Goal: Information Seeking & Learning: Check status

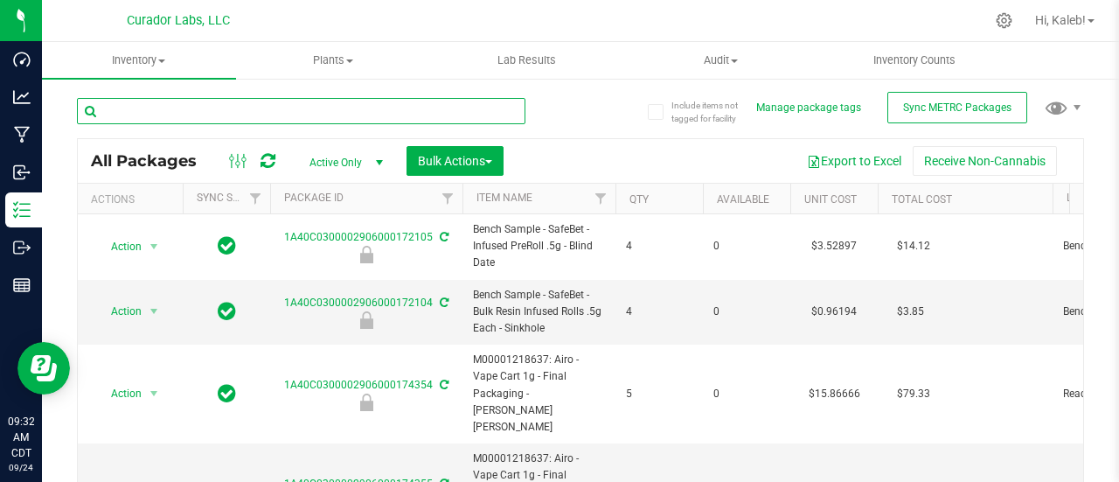
click at [322, 120] on input "text" at bounding box center [301, 111] width 448 height 26
paste input "00072990"
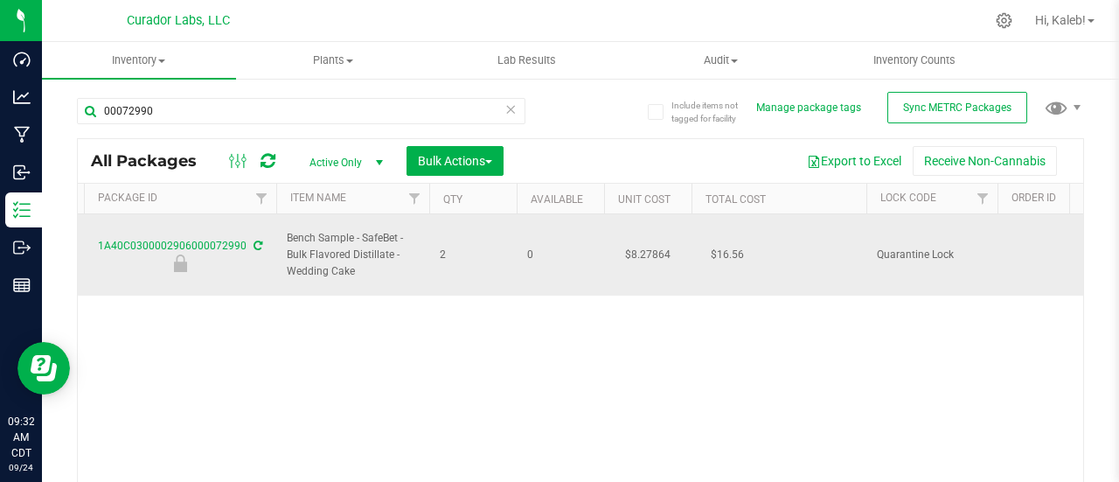
click at [642, 240] on td "$8.27864" at bounding box center [647, 254] width 87 height 81
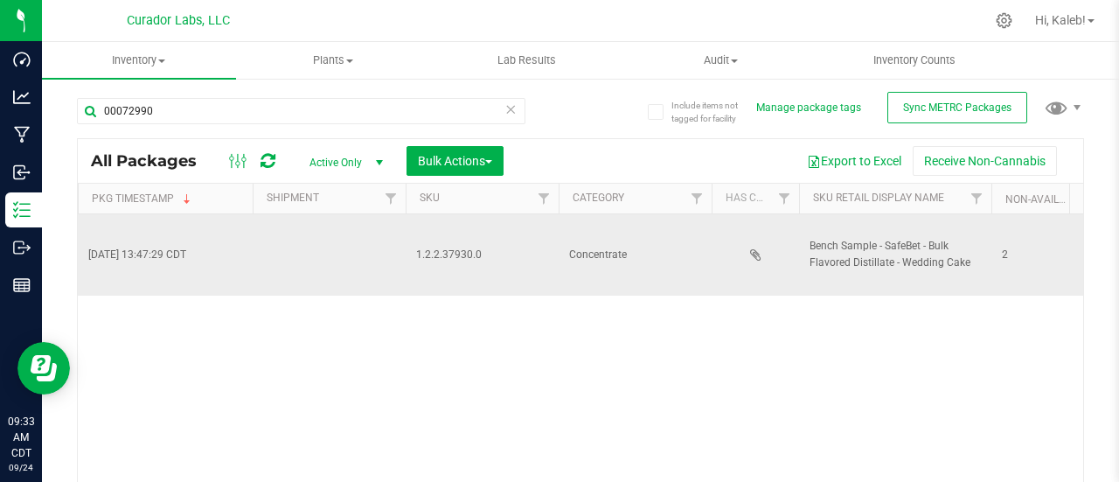
scroll to position [0, 3306]
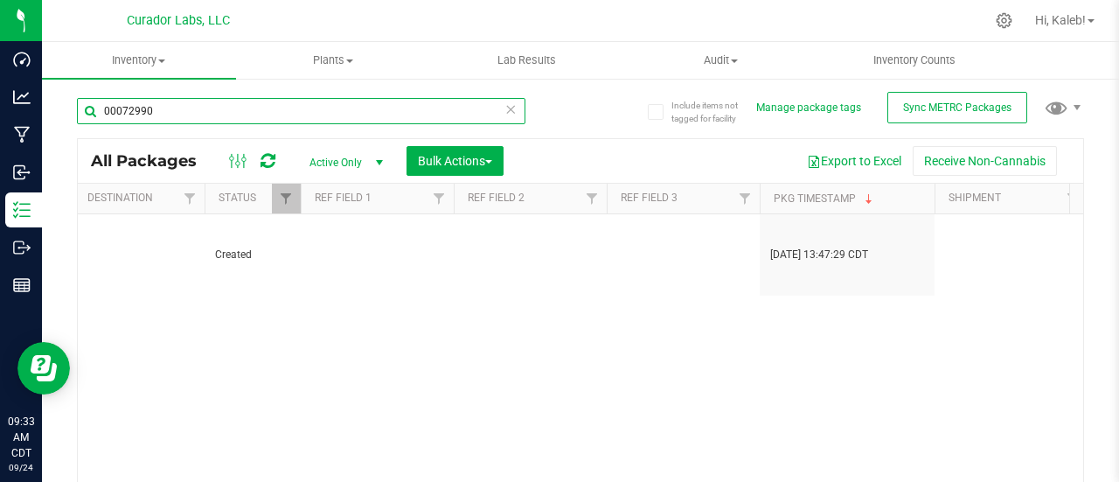
click at [129, 104] on input "00072990" at bounding box center [301, 111] width 448 height 26
click at [243, 109] on input "00072990" at bounding box center [301, 111] width 448 height 26
click at [124, 102] on input "00072990" at bounding box center [301, 111] width 448 height 26
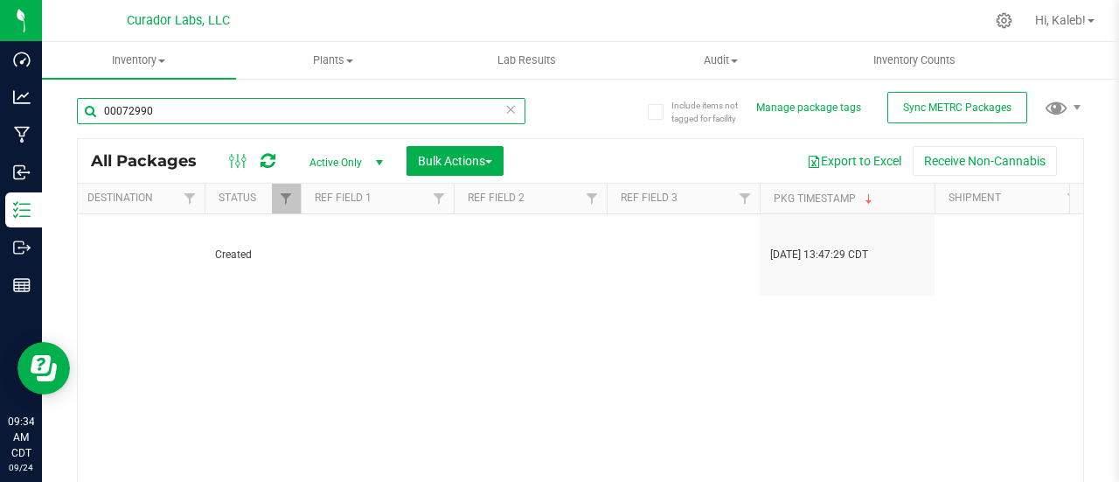
click at [124, 102] on input "00072990" at bounding box center [301, 111] width 448 height 26
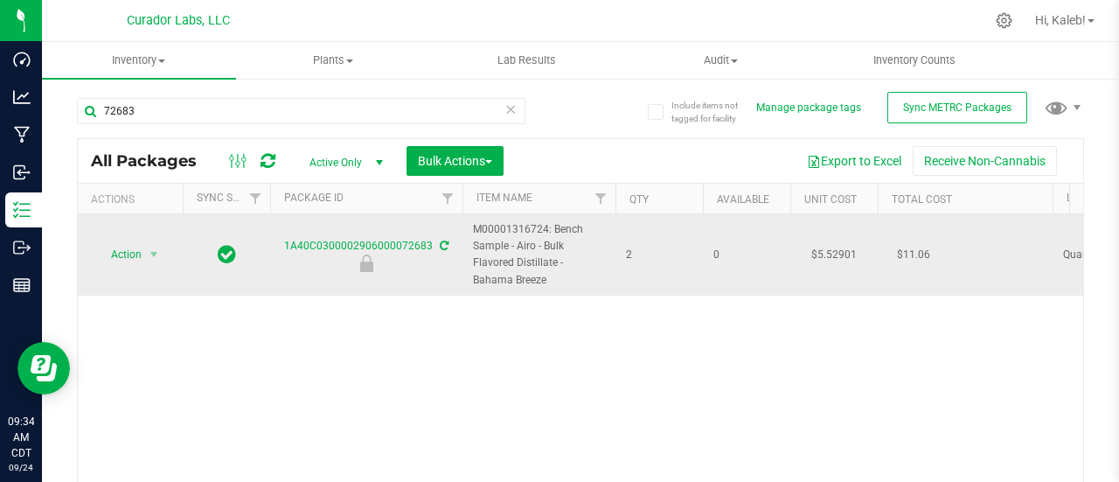
drag, startPoint x: 474, startPoint y: 228, endPoint x: 512, endPoint y: 275, distance: 60.9
click at [512, 275] on span "M00001316724: Bench Sample - Airo - Bulk Flavored Distillate - Bahama Breeze" at bounding box center [539, 254] width 132 height 67
copy span "M00001316724: Bench Sample - Airo - Bulk Flavored Distillate - Bahama Breeze"
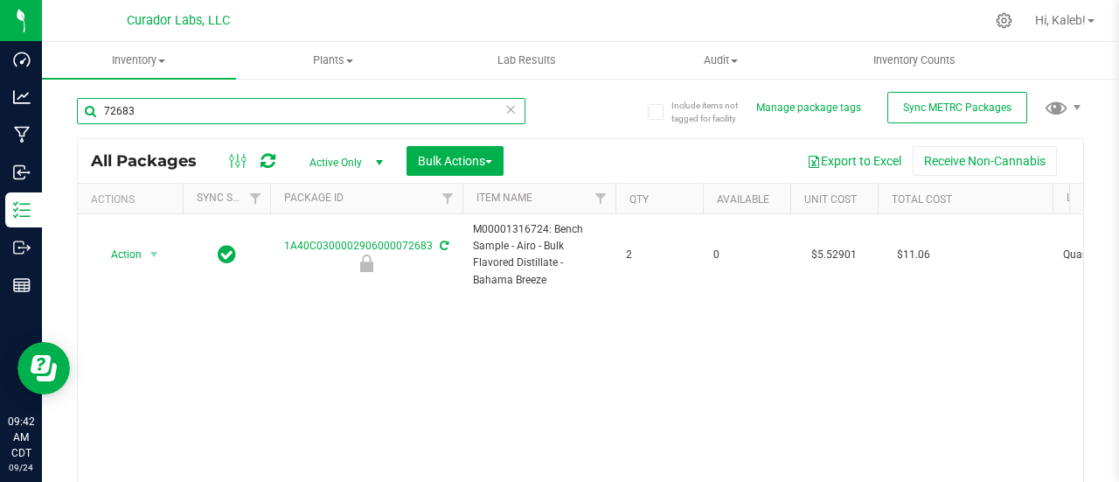
click at [238, 116] on input "72683" at bounding box center [301, 111] width 448 height 26
paste input "M00001316816"
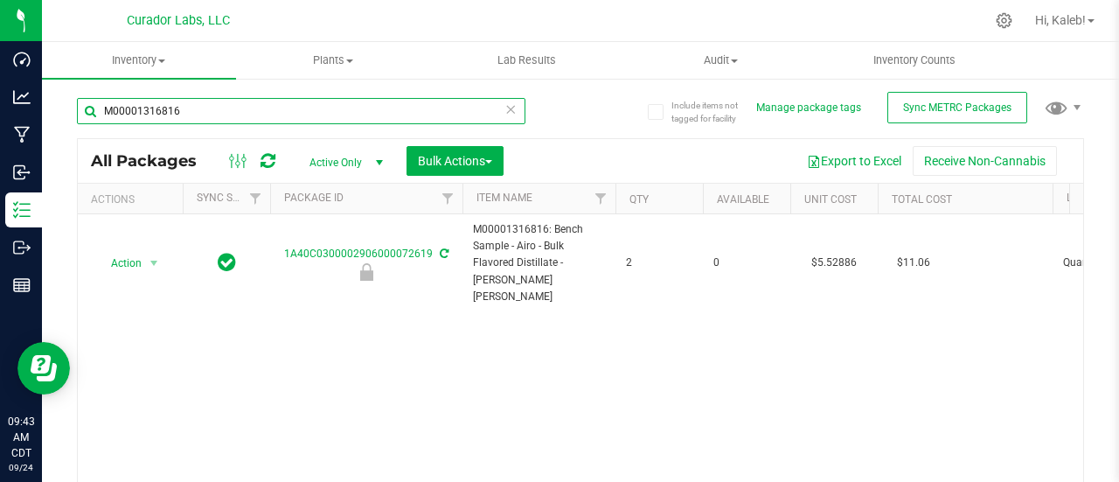
click at [217, 112] on input "M00001316816" at bounding box center [301, 111] width 448 height 26
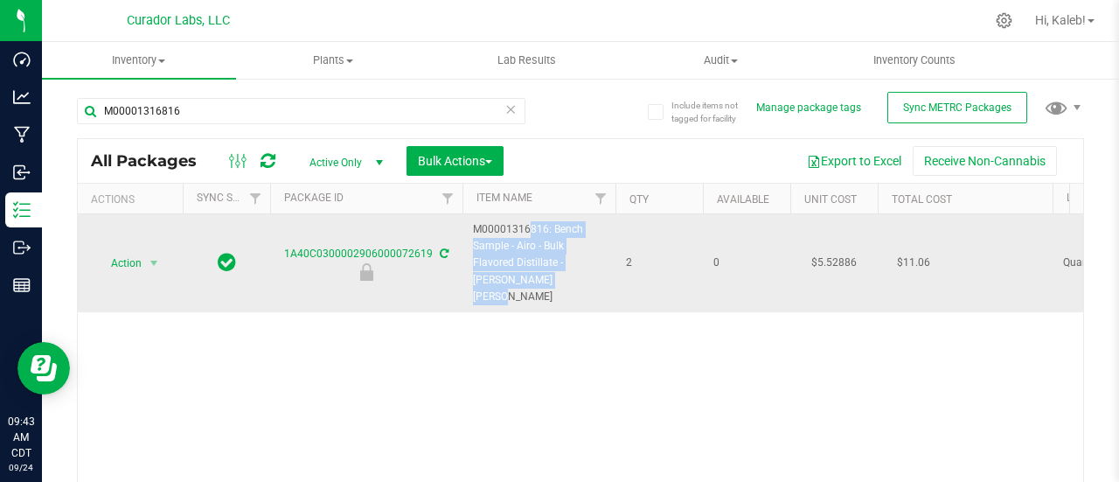
drag, startPoint x: 472, startPoint y: 226, endPoint x: 511, endPoint y: 278, distance: 64.3
click at [511, 278] on span "M00001316816: Bench Sample - Airo - Bulk Flavored Distillate - [PERSON_NAME] [P…" at bounding box center [539, 263] width 132 height 84
copy span "M00001316816: Bench Sample - Airo - Bulk Flavored Distillate - [PERSON_NAME] [P…"
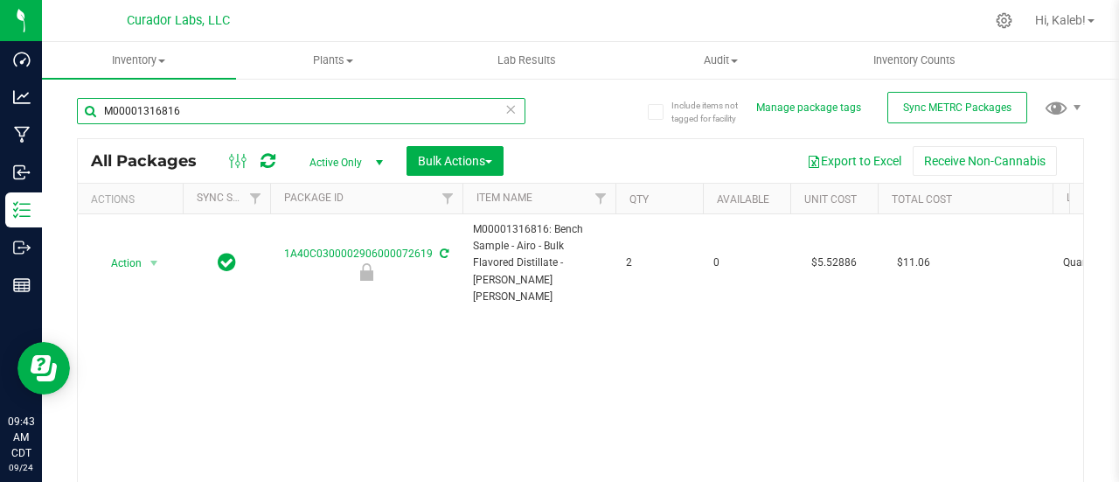
click at [240, 104] on input "M00001316816" at bounding box center [301, 111] width 448 height 26
paste input "405415"
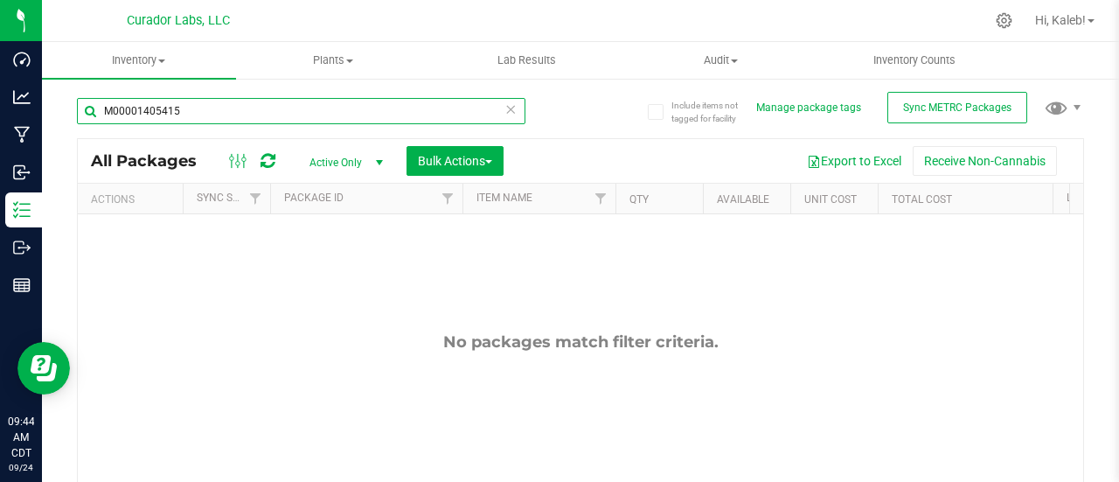
click at [159, 102] on input "M00001405415" at bounding box center [301, 111] width 448 height 26
paste input "00072316"
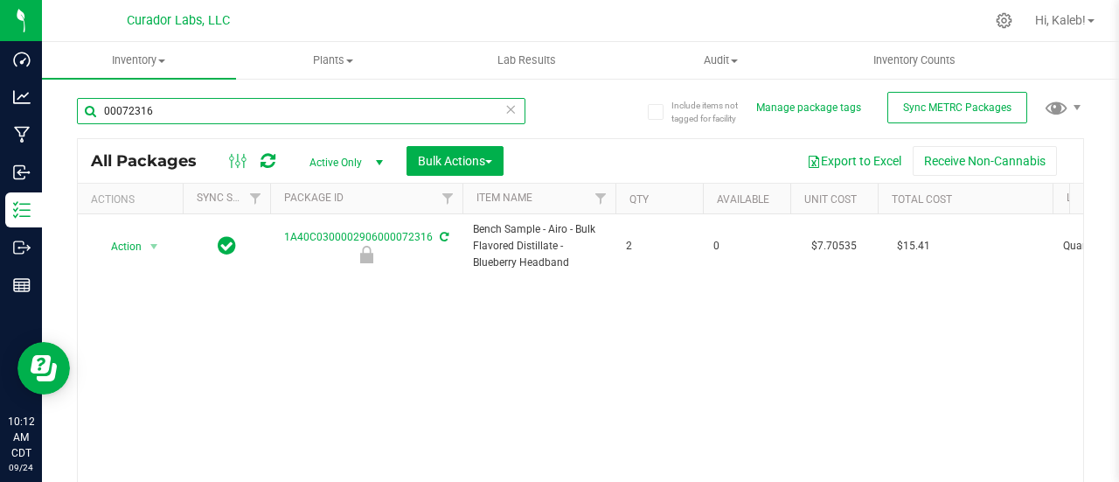
click at [282, 108] on input "00072316" at bounding box center [301, 111] width 448 height 26
paste input "HC_BULLIVBAD_B_PLPN"
drag, startPoint x: 282, startPoint y: 108, endPoint x: 52, endPoint y: 106, distance: 229.9
click at [52, 106] on div "Include items not tagged for facility Manage package tags Sync METRC Packages H…" at bounding box center [580, 343] width 1077 height 533
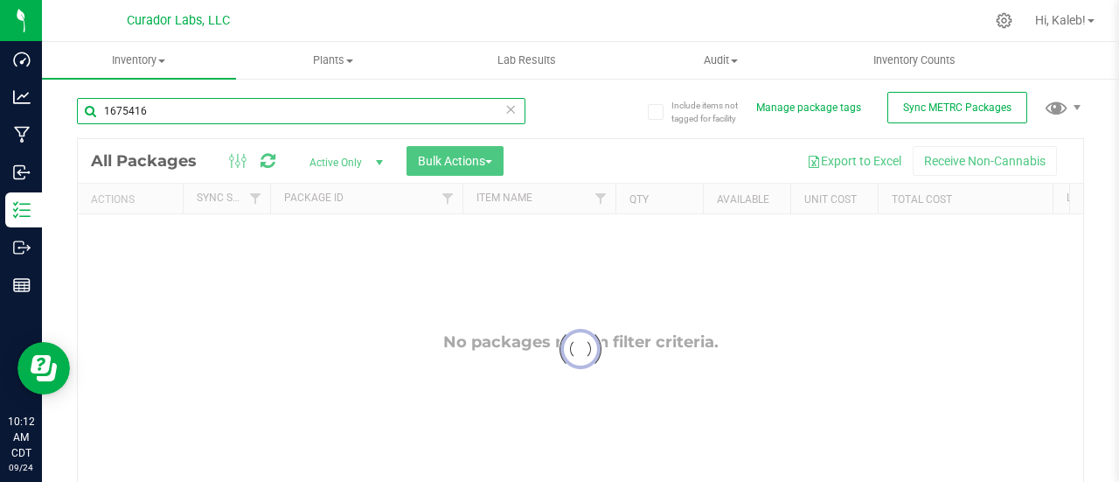
type input "1675416"
click at [227, 108] on input "text" at bounding box center [301, 111] width 448 height 26
paste input "02906000073979"
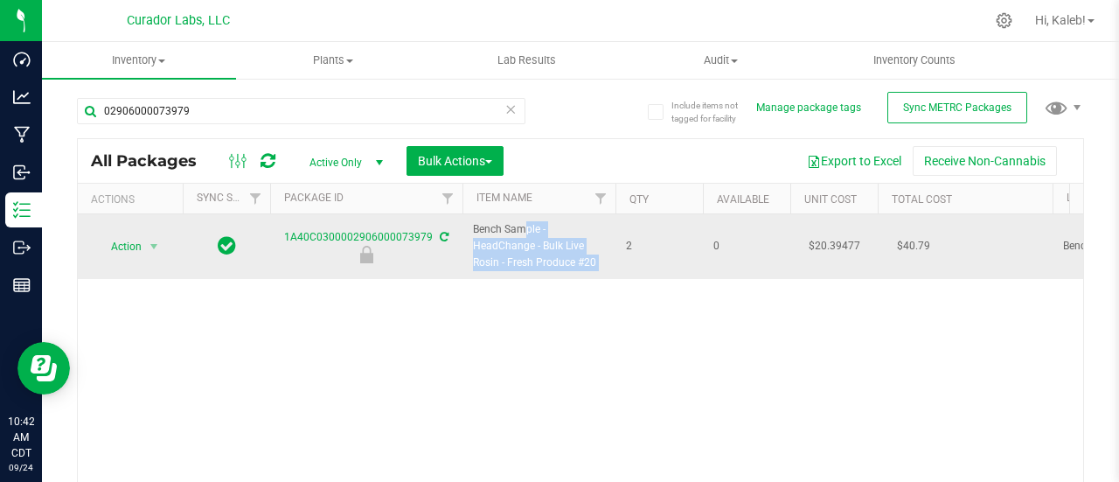
drag, startPoint x: 475, startPoint y: 232, endPoint x: 623, endPoint y: 261, distance: 151.6
copy tr "Bench Sample - HeadChange - Bulk Live Rosin - Fresh Produce #20"
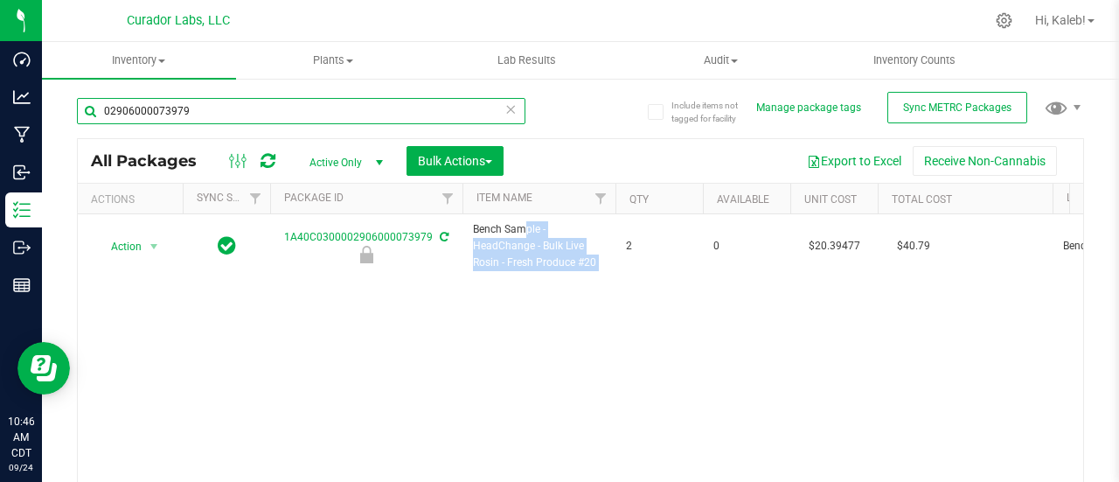
click at [276, 115] on input "02906000073979" at bounding box center [301, 111] width 448 height 26
paste input "2906000091556"
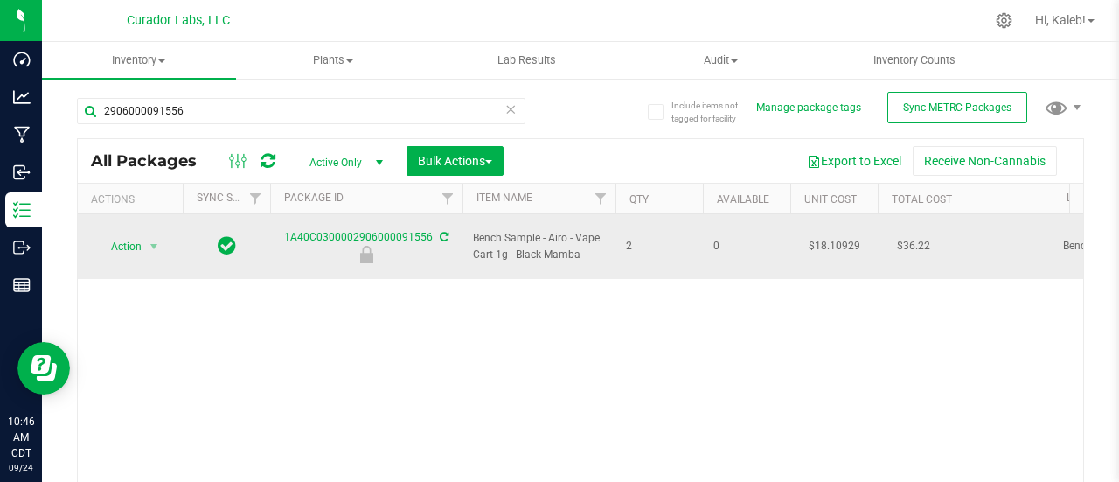
click at [832, 236] on td "$18.10929" at bounding box center [833, 246] width 87 height 65
click at [826, 235] on input "18.10929" at bounding box center [830, 246] width 80 height 24
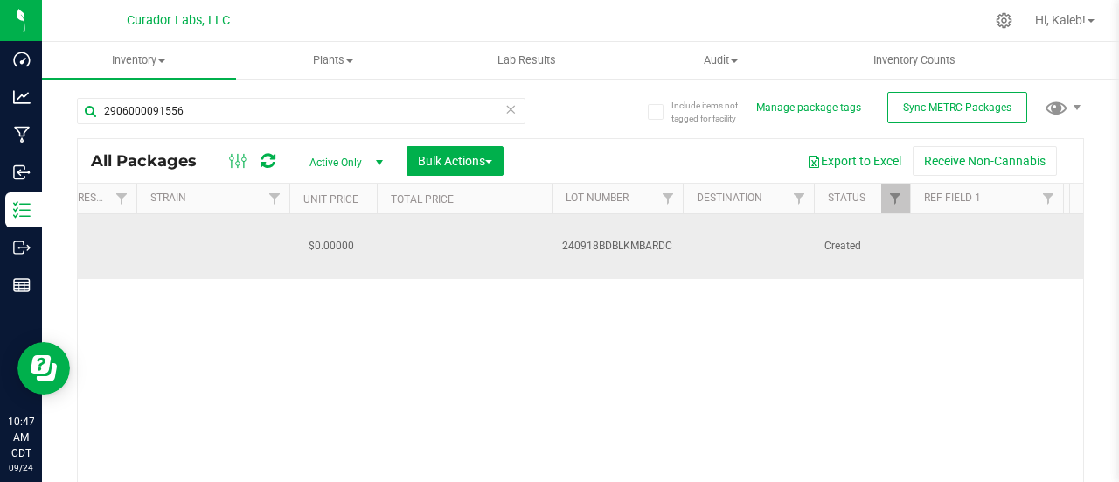
scroll to position [0, 1553]
click at [573, 225] on td "240918BDBLKMBARDC" at bounding box center [617, 246] width 131 height 65
click at [573, 233] on input "240918BDBLKMBARDC" at bounding box center [614, 246] width 125 height 27
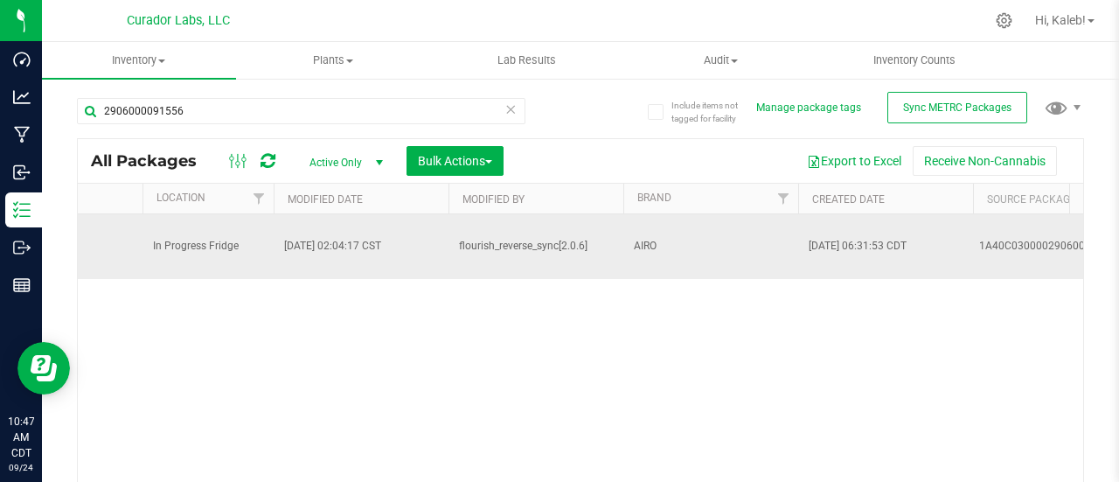
scroll to position [0, 0]
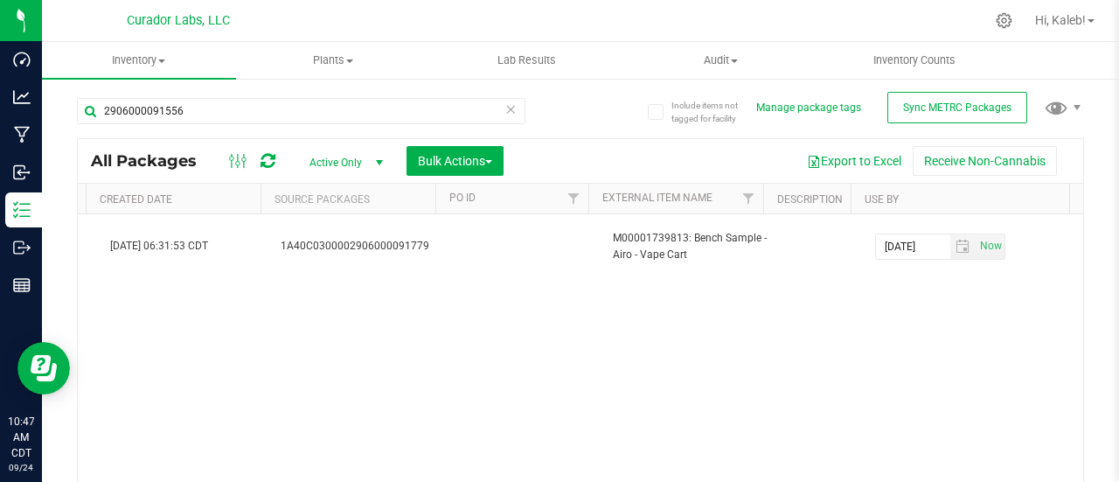
click at [441, 300] on div "Action Action Edit attributes Global inventory Locate package Package audit log…" at bounding box center [580, 365] width 1005 height 303
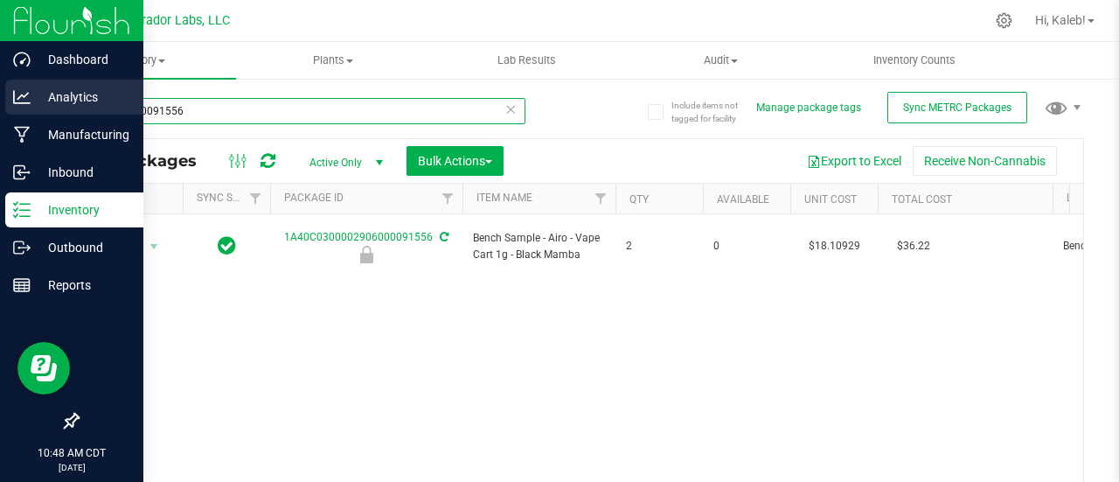
drag, startPoint x: 236, startPoint y: 121, endPoint x: 25, endPoint y: 108, distance: 211.0
click at [25, 108] on div "Dashboard Analytics Manufacturing Inbound Inventory Outbound Reports 10:48 AM C…" at bounding box center [559, 241] width 1119 height 482
paste input "Bench Sample - HeadChange - Live Resin Sauce Cart .5g - Off the Trop-rope"
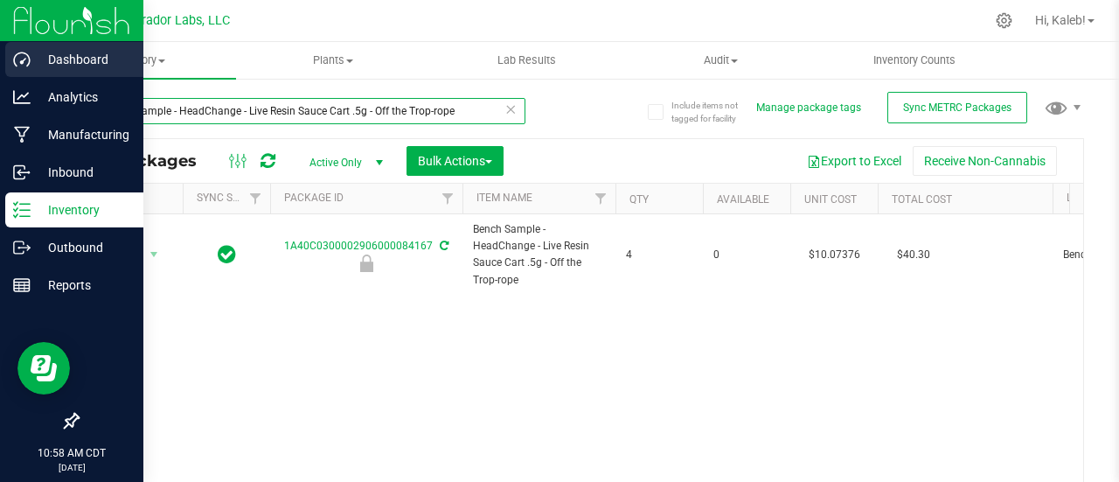
drag, startPoint x: 490, startPoint y: 114, endPoint x: 0, endPoint y: 78, distance: 490.8
click at [0, 78] on div "Dashboard Analytics Manufacturing Inbound Inventory Outbound Reports 10:58 AM C…" at bounding box center [559, 241] width 1119 height 482
paste input "Bulk Flavored Distillate - Airo - Black Mamba"
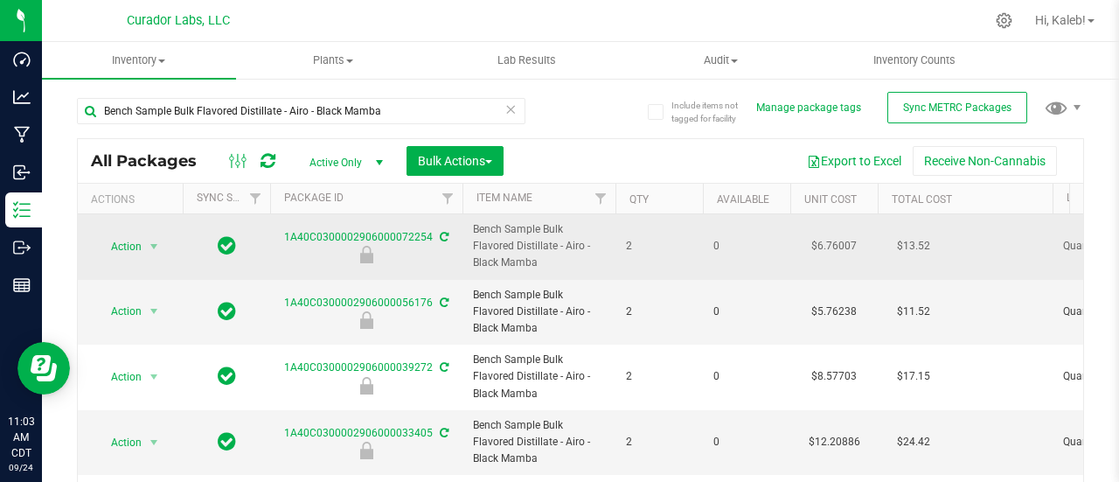
drag, startPoint x: 474, startPoint y: 228, endPoint x: 577, endPoint y: 267, distance: 110.1
click at [577, 267] on span "Bench Sample Bulk Flavored Distillate - Airo - Black Mamba" at bounding box center [539, 246] width 132 height 51
copy span "Bench Sample Bulk Flavored Distillate - Airo - Black Mamba"
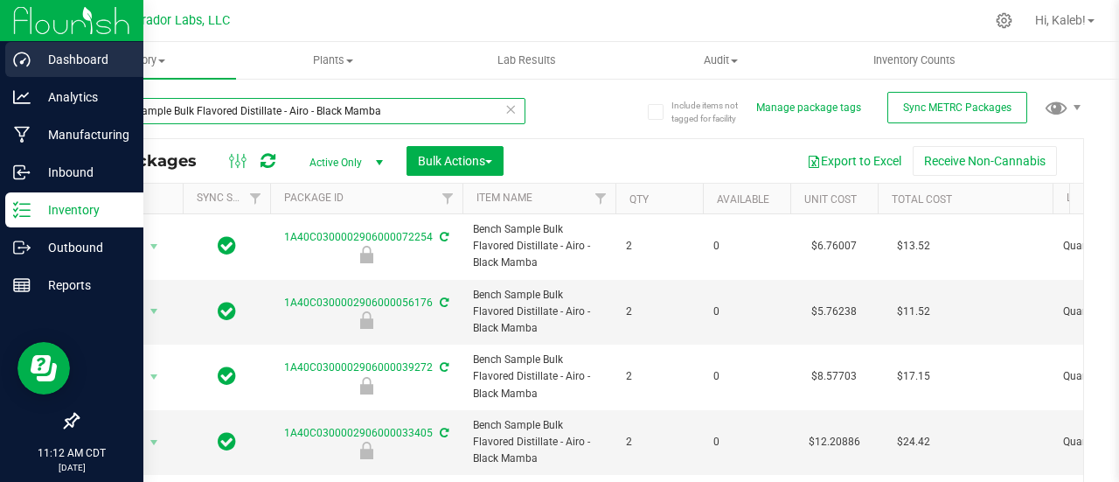
drag, startPoint x: 412, startPoint y: 115, endPoint x: 26, endPoint y: 71, distance: 388.0
click at [26, 71] on div "Dashboard Analytics Manufacturing Inbound Inventory Outbound Reports 11:12 AM C…" at bounding box center [559, 241] width 1119 height 482
paste input "906000072683"
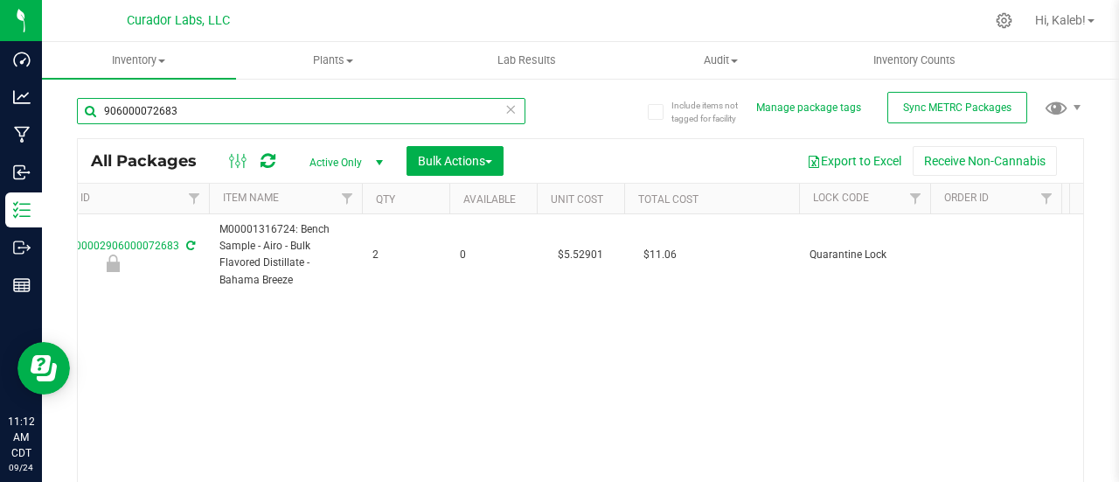
scroll to position [0, 255]
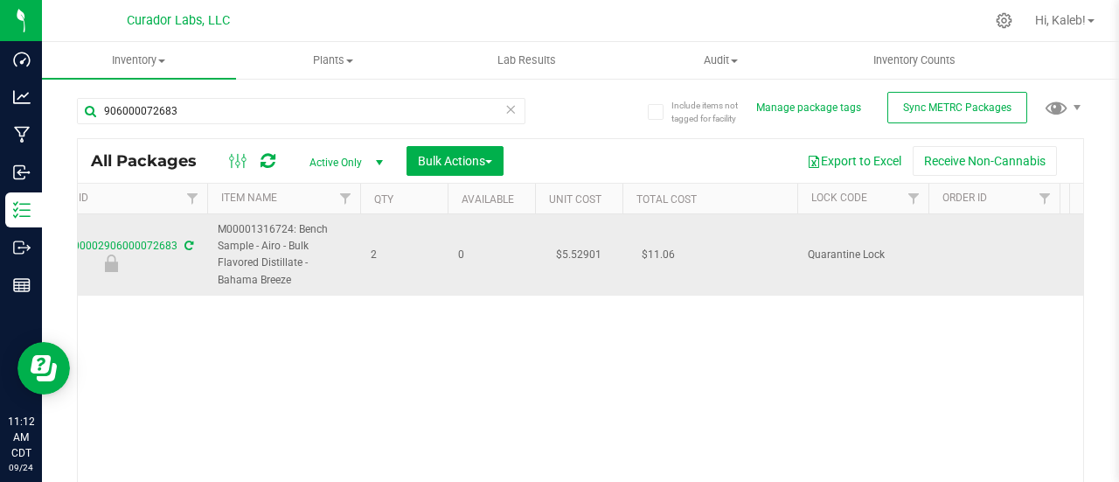
click at [573, 251] on td "$5.52901" at bounding box center [578, 254] width 87 height 81
click at [573, 251] on input "5.52901" at bounding box center [575, 254] width 80 height 24
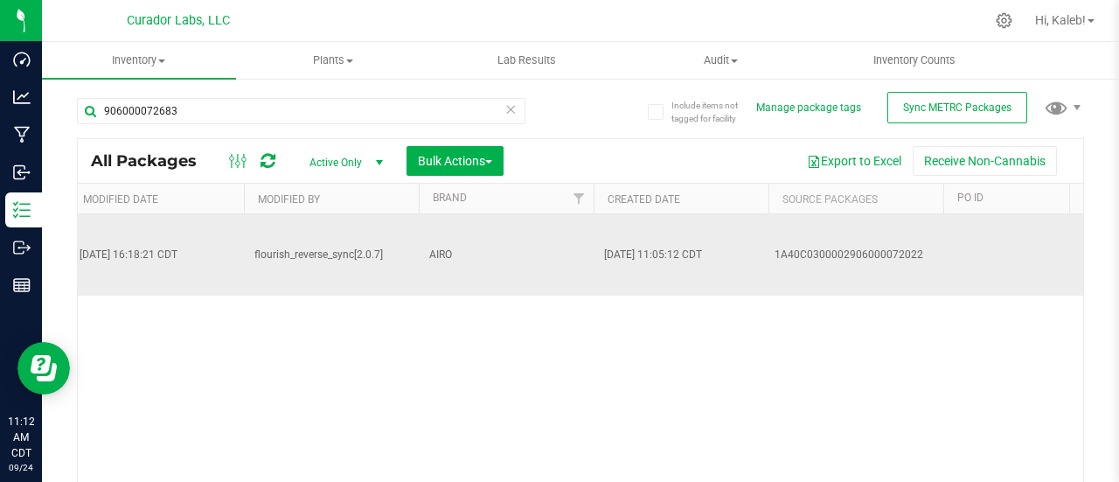
scroll to position [0, 4681]
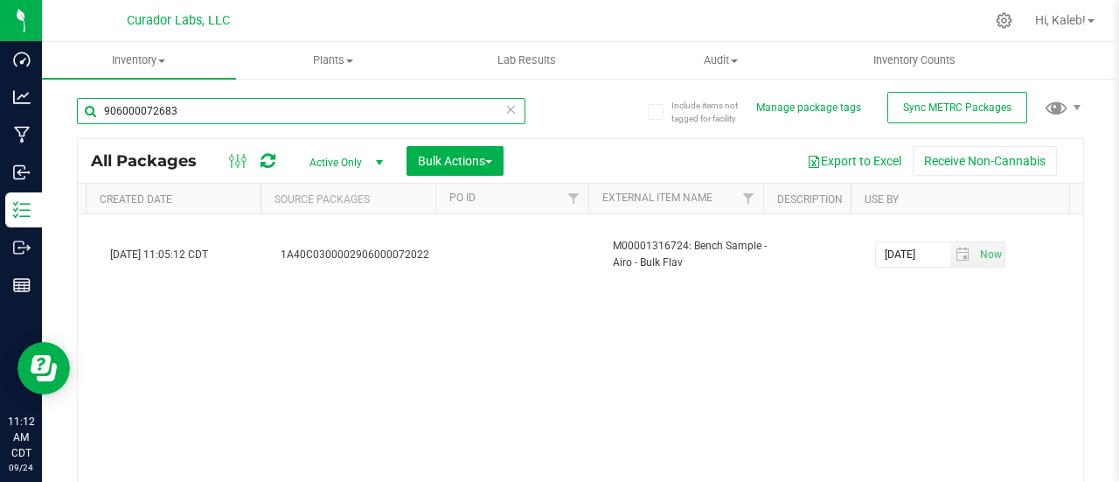
drag, startPoint x: 311, startPoint y: 109, endPoint x: 47, endPoint y: 109, distance: 264.0
click at [47, 109] on div "Include items not tagged for facility Manage package tags Sync METRC Packages 9…" at bounding box center [580, 343] width 1077 height 533
paste input "19"
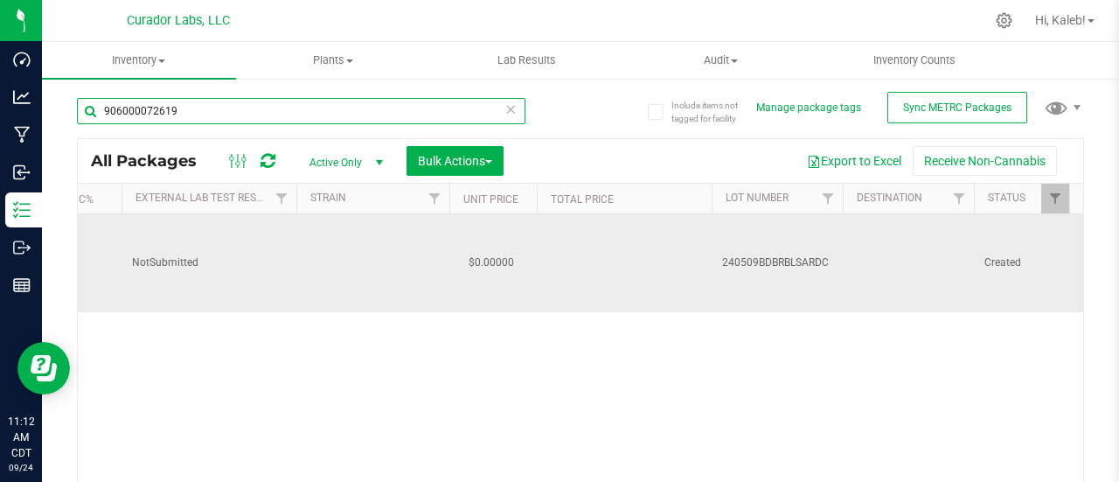
scroll to position [0, 977]
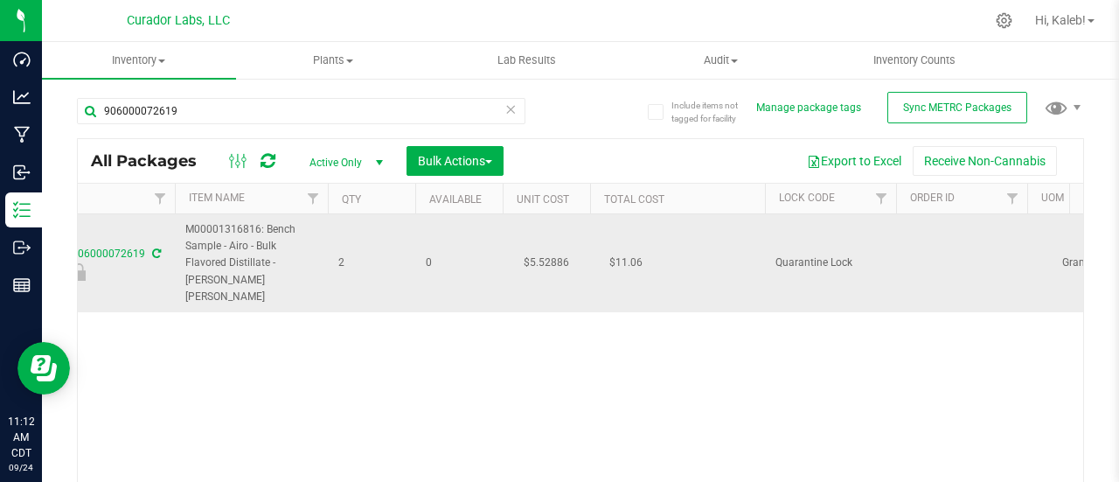
click at [531, 250] on td "$5.52886" at bounding box center [546, 263] width 87 height 98
click at [531, 251] on input "5.52886" at bounding box center [543, 263] width 80 height 24
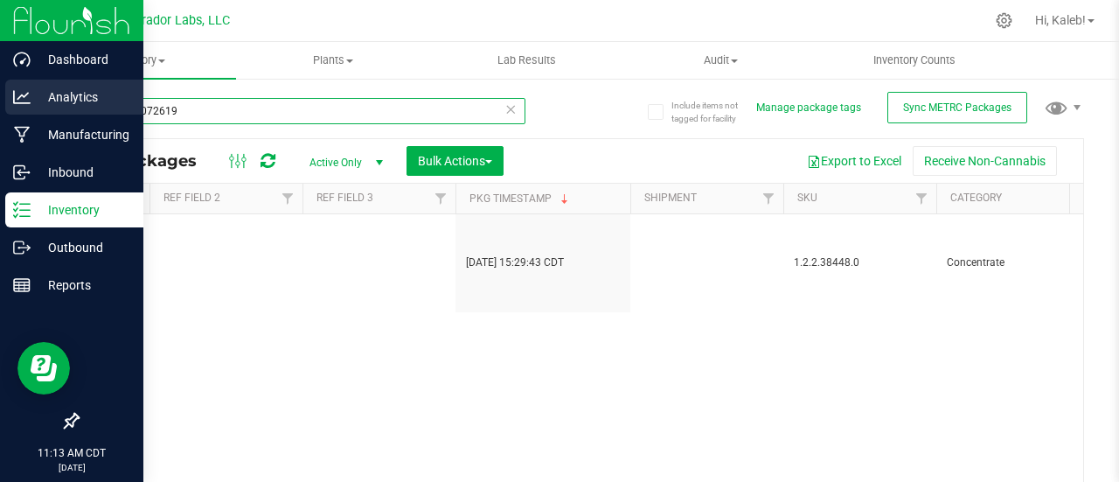
drag, startPoint x: 241, startPoint y: 108, endPoint x: 6, endPoint y: 109, distance: 235.2
click at [6, 109] on div "Dashboard Analytics Manufacturing Inbound Inventory Outbound Reports 11:13 AM C…" at bounding box center [559, 241] width 1119 height 482
paste input "2906000072316"
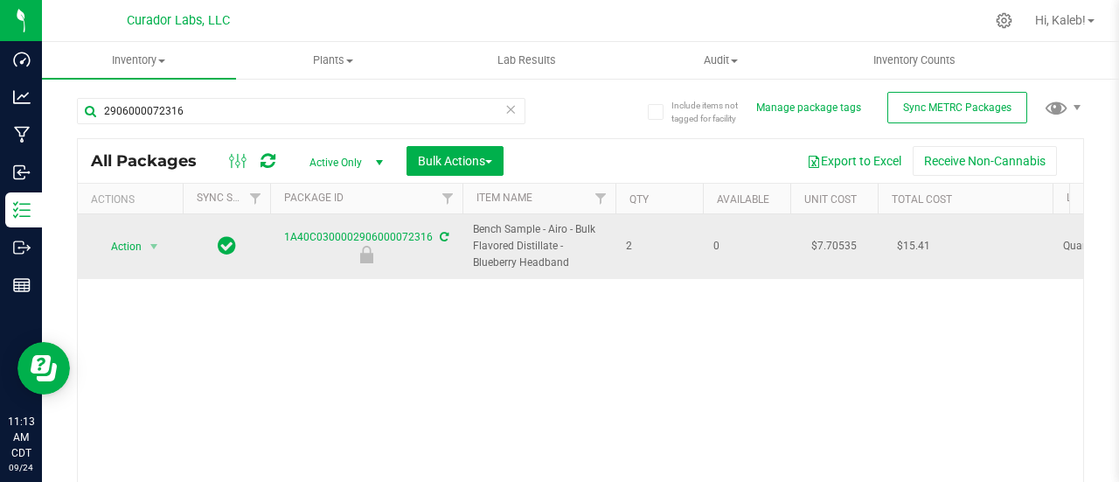
click at [821, 248] on td "$7.70535" at bounding box center [833, 246] width 87 height 65
click at [821, 248] on input "7.70535" at bounding box center [830, 246] width 80 height 24
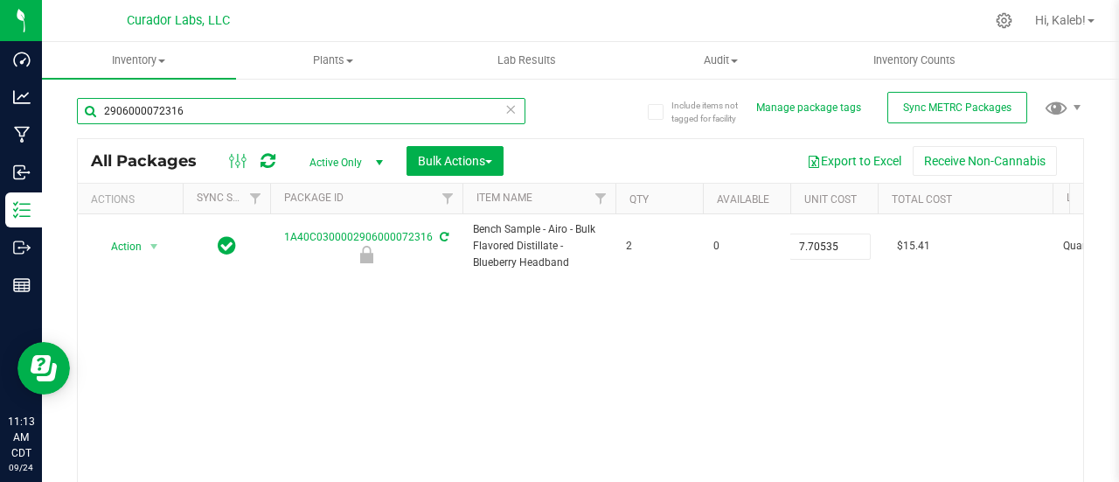
drag, startPoint x: 190, startPoint y: 114, endPoint x: 46, endPoint y: 101, distance: 144.0
click at [46, 101] on div "Include items not tagged for facility Manage package tags Sync METRC Packages 2…" at bounding box center [580, 343] width 1077 height 533
paste input "00002906000072234"
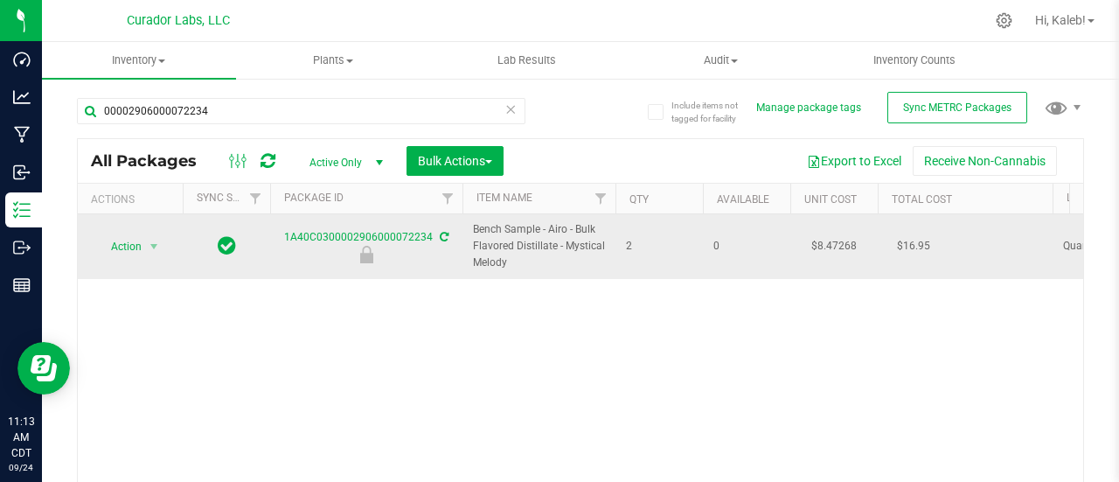
click at [831, 240] on td "$8.47268" at bounding box center [833, 246] width 87 height 65
click at [831, 240] on input "8.47268" at bounding box center [830, 246] width 80 height 24
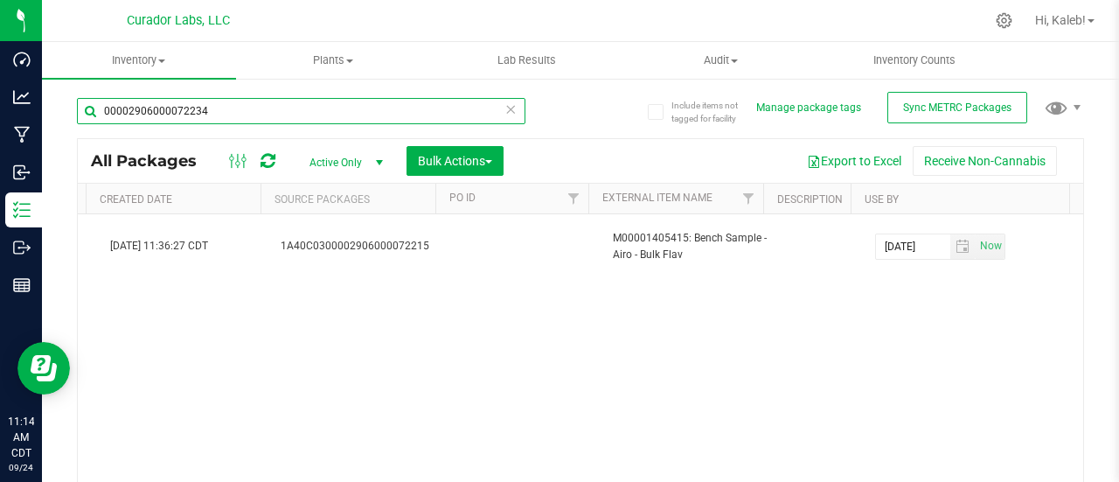
drag, startPoint x: 309, startPoint y: 122, endPoint x: 48, endPoint y: 117, distance: 260.5
click at [48, 117] on div "Include items not tagged for facility Manage package tags Sync METRC Packages 0…" at bounding box center [580, 343] width 1077 height 533
paste input "73979"
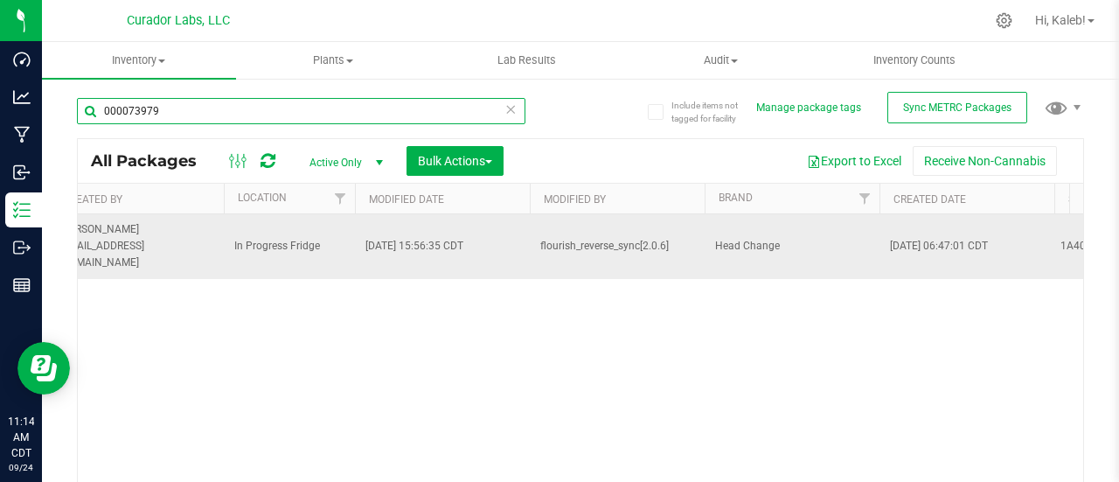
scroll to position [0, 3770]
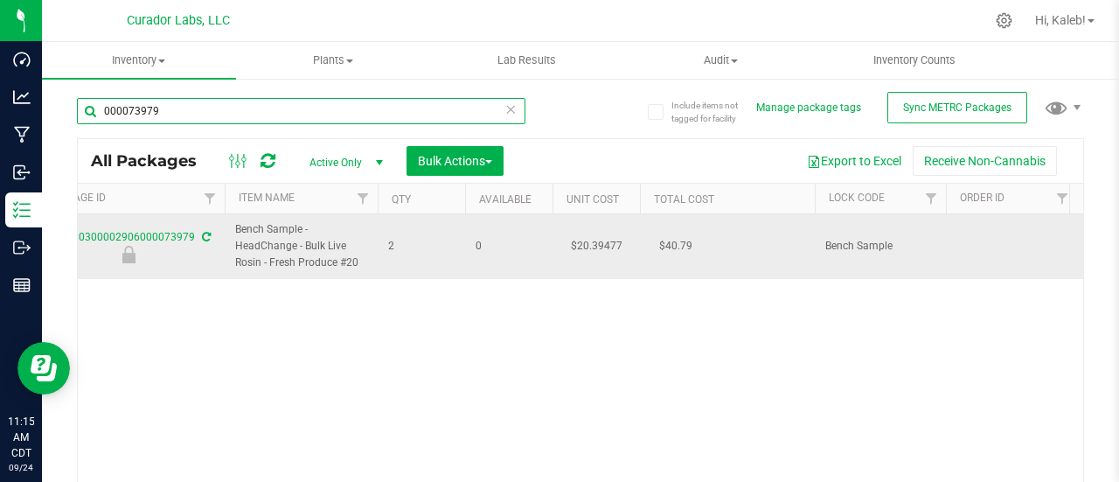
type input "000073979"
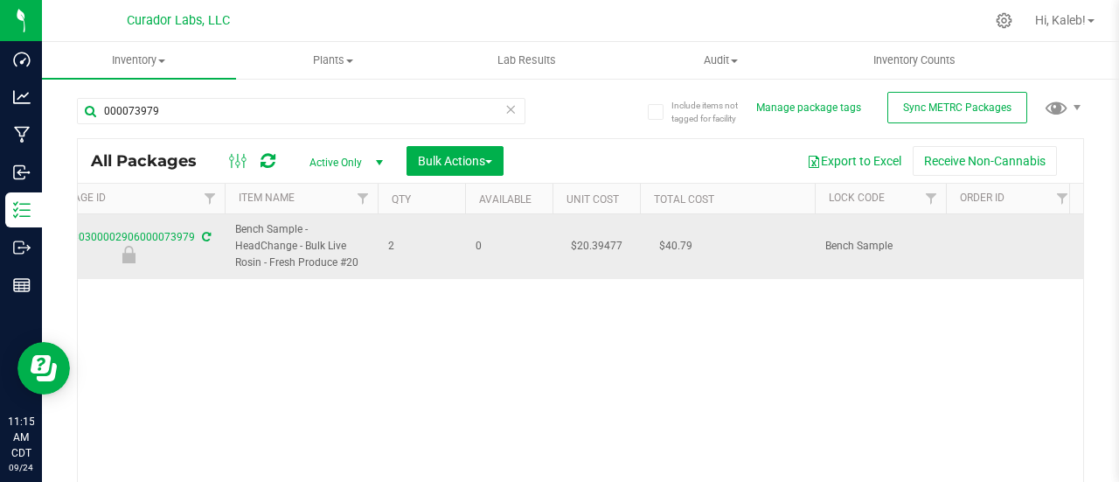
click at [599, 248] on td "$20.39477" at bounding box center [595, 246] width 87 height 65
click at [599, 248] on input "20.39477" at bounding box center [592, 246] width 80 height 24
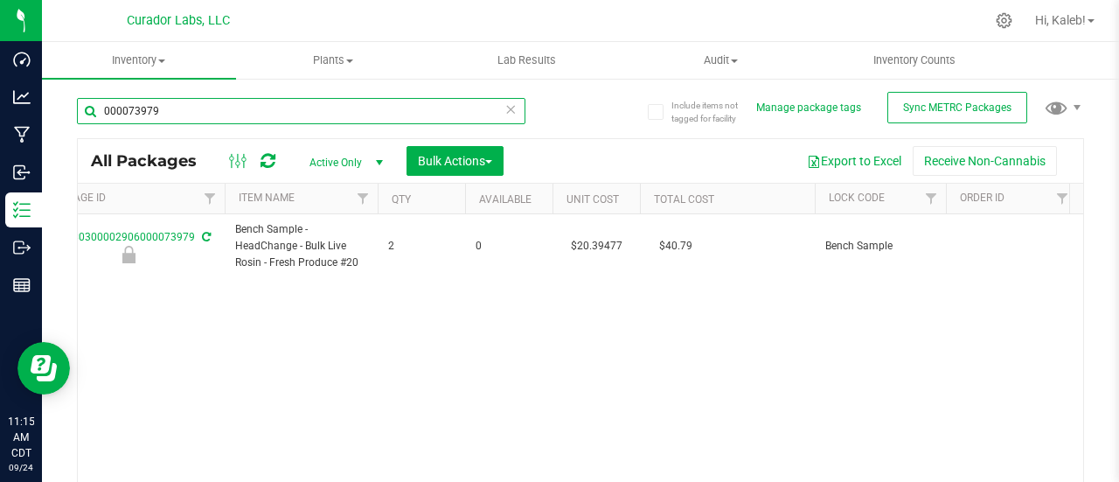
click at [139, 105] on input "000073979" at bounding box center [301, 111] width 448 height 26
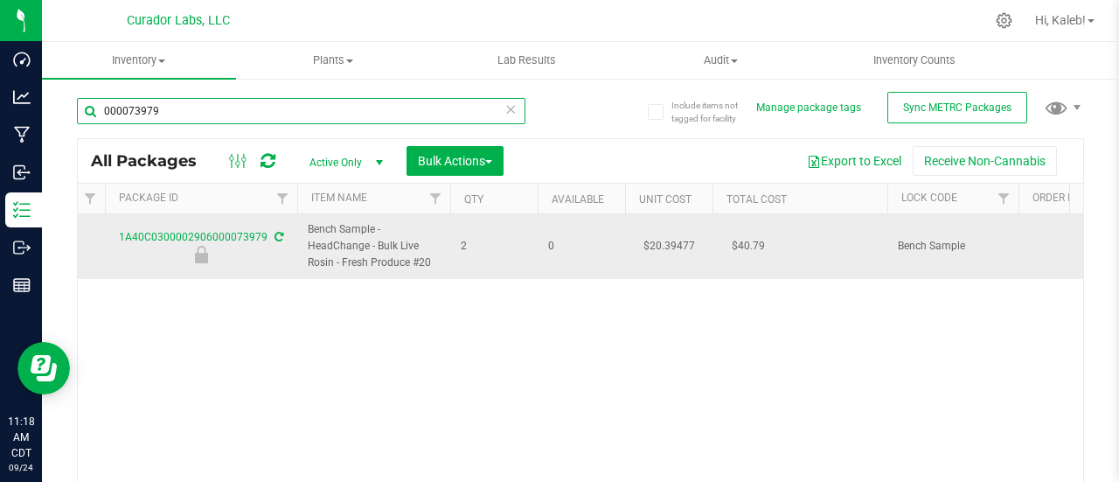
scroll to position [0, 0]
